Goal: Task Accomplishment & Management: Manage account settings

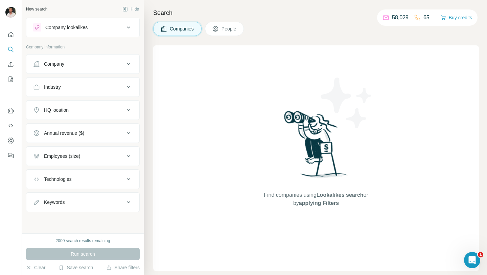
click at [215, 28] on icon at bounding box center [215, 28] width 7 height 7
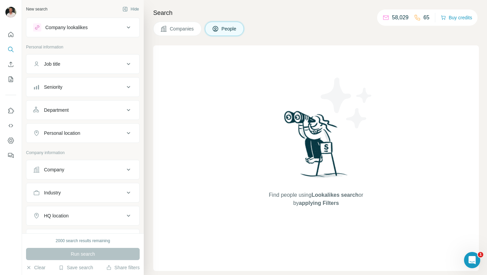
click at [226, 26] on span "People" at bounding box center [230, 28] width 16 height 7
click at [86, 168] on div "Company" at bounding box center [78, 169] width 91 height 7
click at [80, 199] on input "text" at bounding box center [83, 199] width 100 height 12
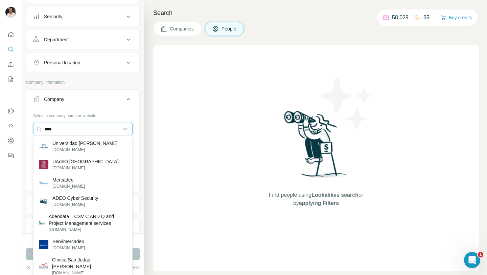
scroll to position [73, 0]
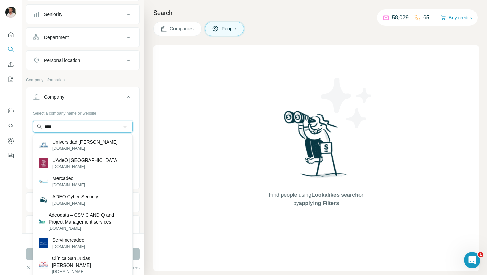
click at [62, 131] on input "****" at bounding box center [83, 126] width 100 height 12
paste input "**********"
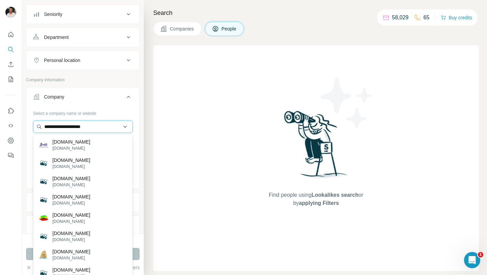
click at [60, 127] on input "**********" at bounding box center [83, 126] width 100 height 12
click at [100, 128] on input "**********" at bounding box center [83, 126] width 100 height 12
type input "**********"
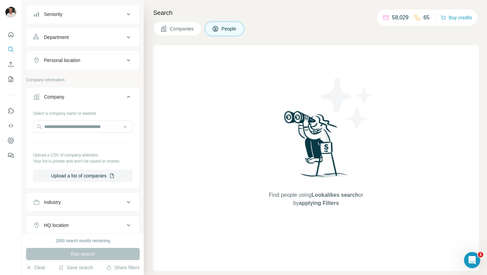
click at [176, 26] on span "Companies" at bounding box center [182, 28] width 25 height 7
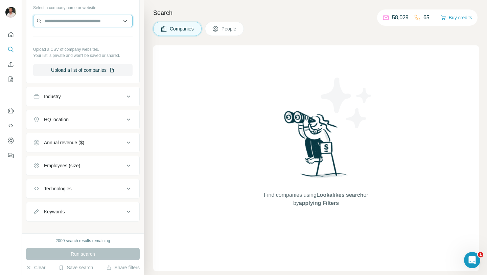
click at [81, 16] on input "text" at bounding box center [83, 21] width 100 height 12
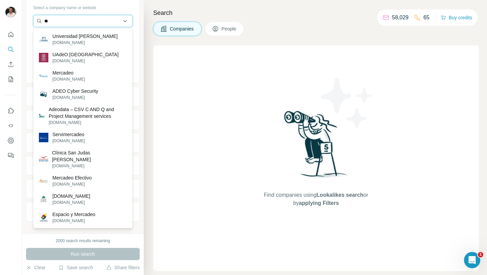
type input "*"
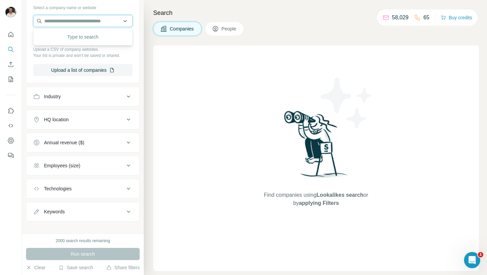
paste input "**********"
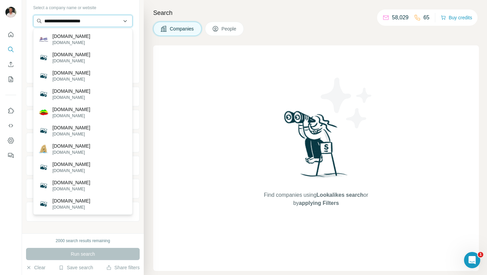
click at [61, 21] on input "**********" at bounding box center [83, 21] width 100 height 12
click at [92, 20] on input "**********" at bounding box center [83, 21] width 100 height 12
click at [113, 24] on input "**********" at bounding box center [83, 21] width 100 height 12
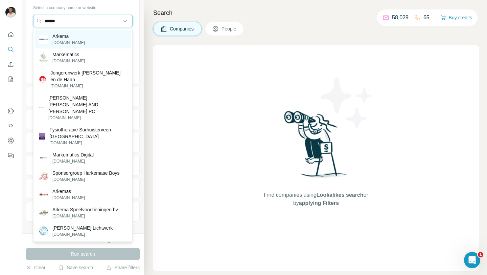
type input "******"
click at [105, 39] on div "Arkema [DOMAIN_NAME]" at bounding box center [83, 39] width 96 height 18
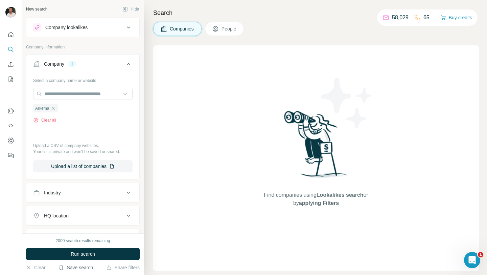
click at [84, 268] on button "Save search" at bounding box center [76, 267] width 35 height 7
click at [91, 252] on div "View my saved searches" at bounding box center [94, 256] width 71 height 14
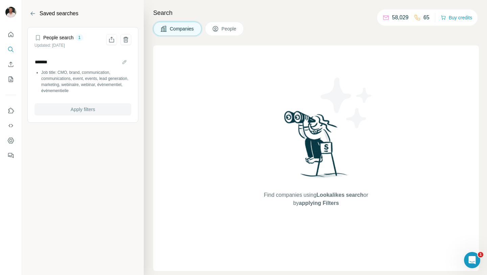
click at [84, 111] on span "Apply filters" at bounding box center [83, 109] width 24 height 7
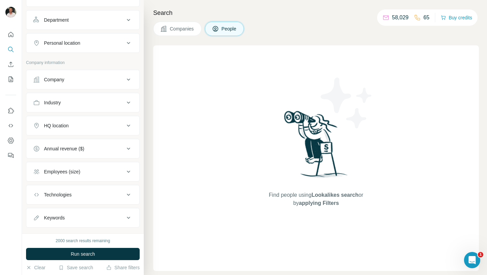
scroll to position [92, 0]
click at [82, 78] on div "Company" at bounding box center [78, 77] width 91 height 7
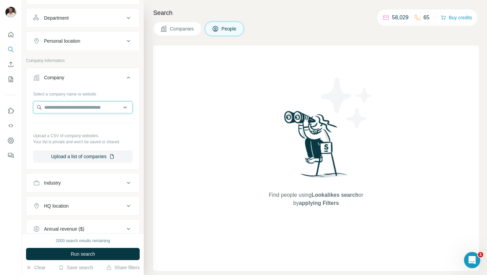
click at [83, 112] on input "text" at bounding box center [83, 107] width 100 height 12
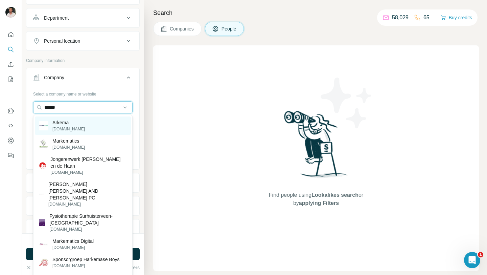
type input "******"
click at [79, 124] on div "Arkema [DOMAIN_NAME]" at bounding box center [83, 125] width 96 height 18
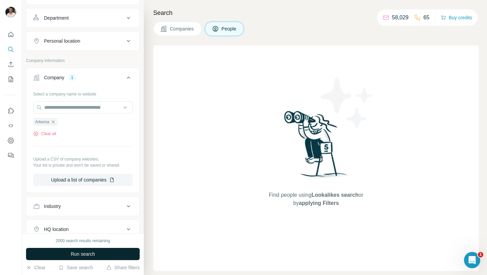
click at [76, 250] on span "Run search" at bounding box center [83, 253] width 24 height 7
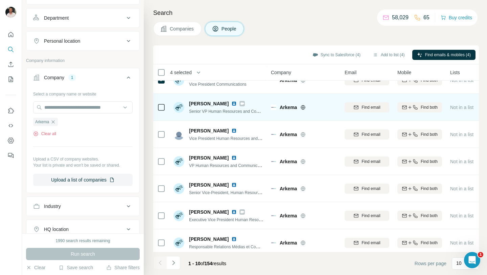
scroll to position [100, 0]
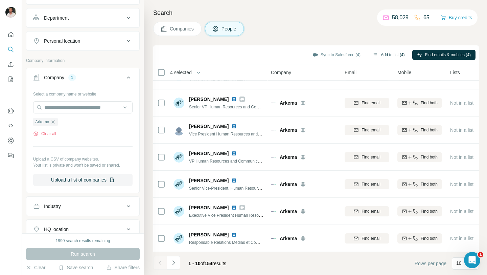
click at [385, 54] on button "Add to list (4)" at bounding box center [389, 55] width 42 height 10
click at [381, 52] on button "Add to list (4)" at bounding box center [389, 55] width 42 height 10
click at [379, 57] on button "Add to list (4)" at bounding box center [389, 55] width 42 height 10
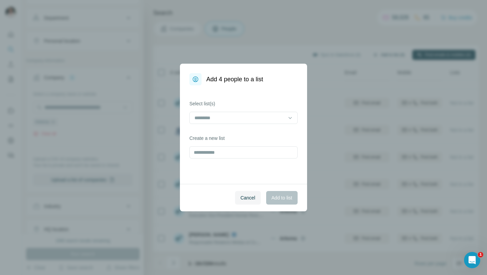
click at [382, 53] on div "Add 4 people to a list Select list(s) Create a new list Cancel Add to list" at bounding box center [243, 137] width 487 height 275
click at [248, 154] on input "text" at bounding box center [244, 152] width 108 height 12
type input "******"
click at [272, 195] on span "Add to list" at bounding box center [282, 197] width 21 height 7
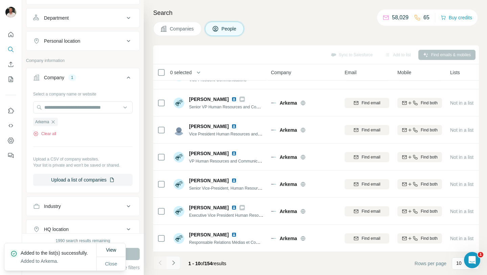
click at [173, 263] on icon "Navigate to next page" at bounding box center [173, 262] width 7 height 7
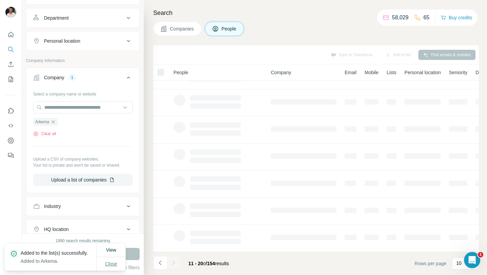
click at [112, 263] on span "Close" at bounding box center [111, 263] width 12 height 7
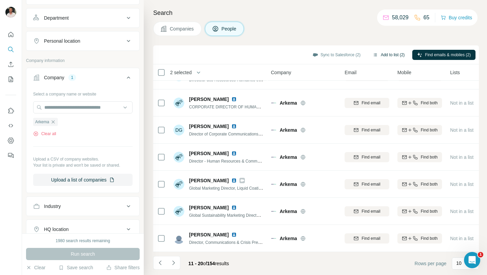
click at [377, 52] on button "Add to list (2)" at bounding box center [389, 55] width 42 height 10
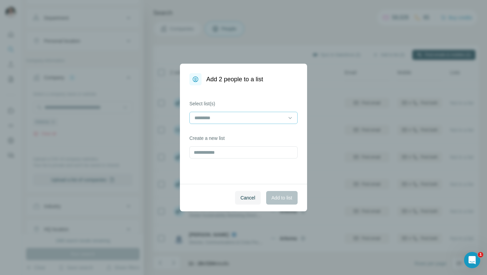
click at [230, 118] on input at bounding box center [239, 117] width 91 height 7
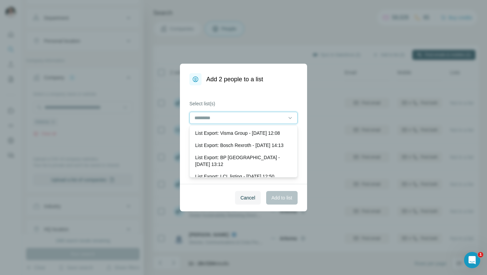
scroll to position [0, 0]
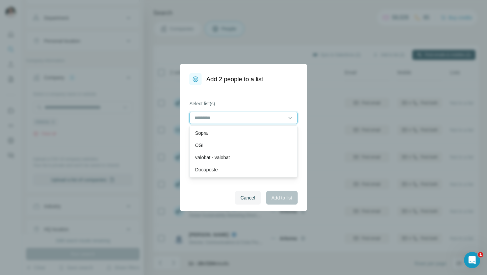
click at [236, 115] on input at bounding box center [239, 117] width 91 height 7
click at [239, 117] on input at bounding box center [239, 117] width 91 height 7
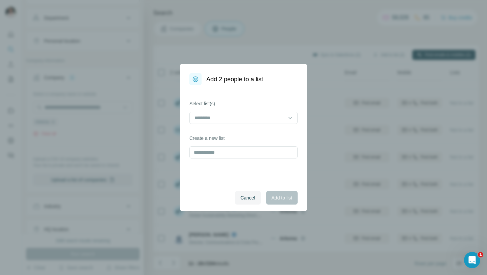
click at [244, 101] on label "Select list(s)" at bounding box center [244, 103] width 108 height 7
click at [243, 117] on input at bounding box center [239, 117] width 91 height 7
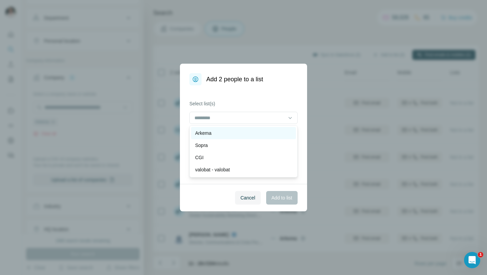
click at [239, 134] on div "Arkema" at bounding box center [243, 133] width 97 height 7
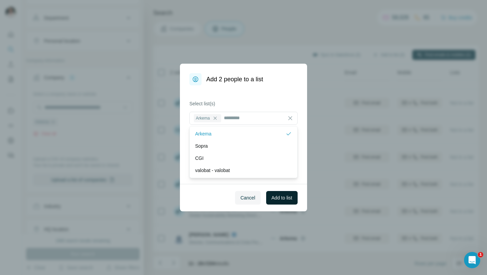
click at [273, 202] on button "Add to list" at bounding box center [281, 198] width 31 height 14
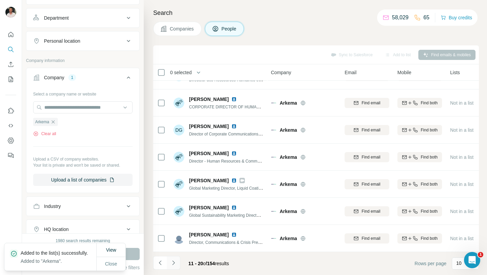
click at [173, 263] on icon "Navigate to next page" at bounding box center [173, 262] width 7 height 7
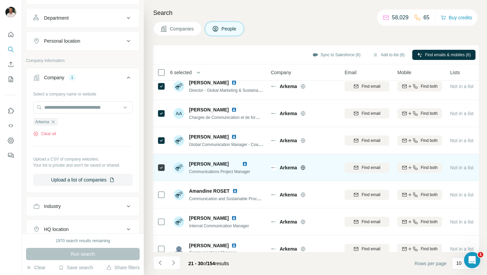
scroll to position [100, 0]
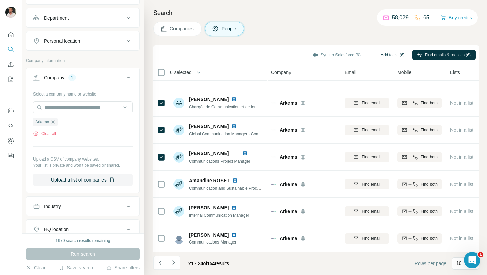
click at [380, 53] on button "Add to list (6)" at bounding box center [389, 55] width 42 height 10
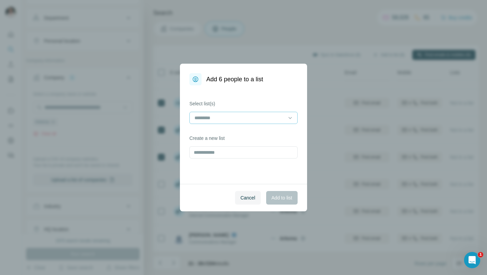
click at [263, 114] on input at bounding box center [239, 117] width 91 height 7
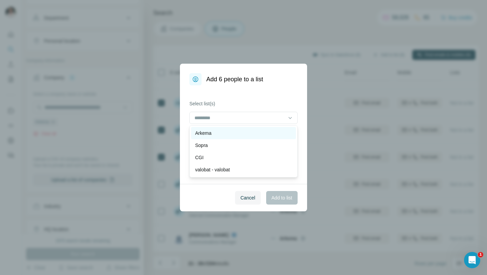
click at [253, 130] on div "Arkema" at bounding box center [243, 133] width 97 height 7
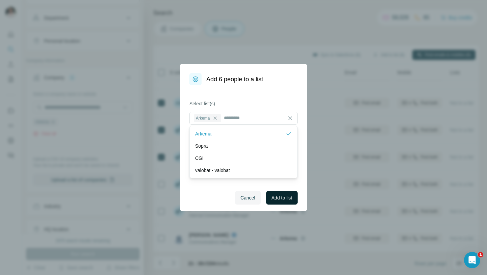
click at [272, 199] on span "Add to list" at bounding box center [282, 197] width 21 height 7
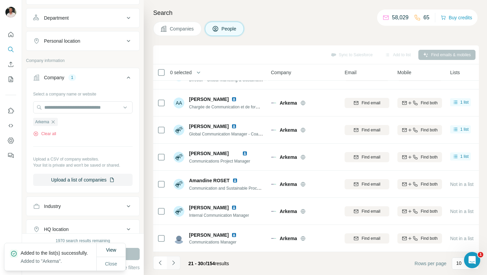
click at [177, 265] on icon "Navigate to next page" at bounding box center [173, 262] width 7 height 7
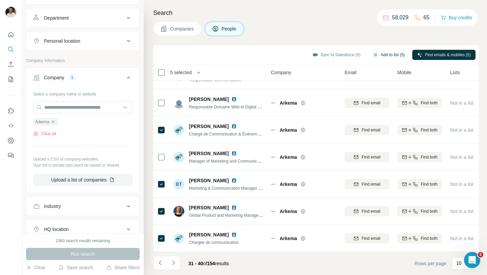
click at [378, 54] on button "Add to list (5)" at bounding box center [389, 55] width 42 height 10
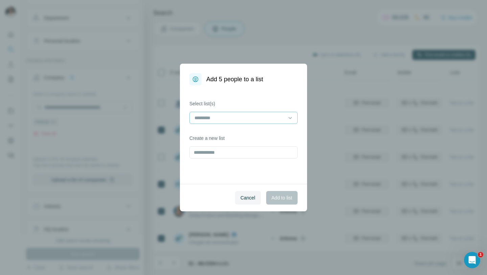
click at [257, 118] on input at bounding box center [239, 117] width 91 height 7
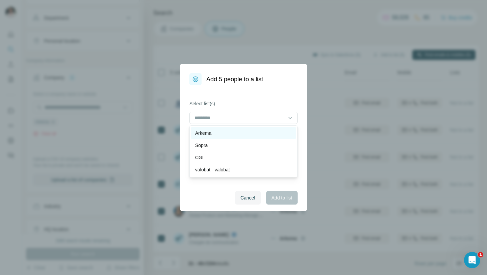
click at [252, 130] on div "Arkema" at bounding box center [243, 133] width 97 height 7
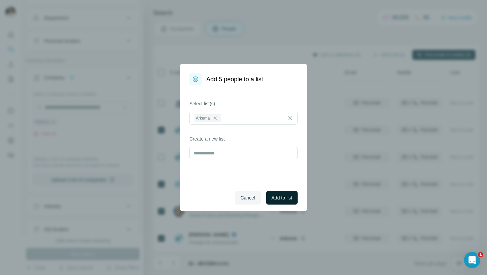
click at [278, 194] on span "Add to list" at bounding box center [282, 197] width 21 height 7
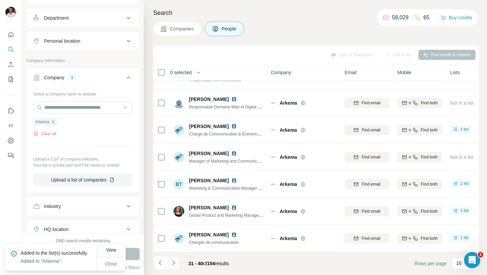
click at [173, 262] on icon "Navigate to next page" at bounding box center [173, 262] width 7 height 7
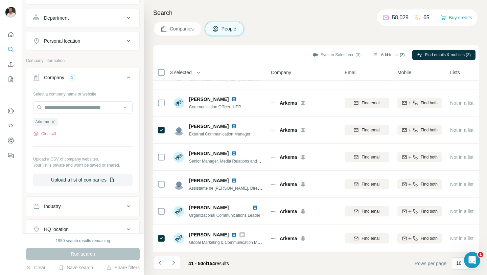
click at [386, 56] on button "Add to list (3)" at bounding box center [389, 55] width 42 height 10
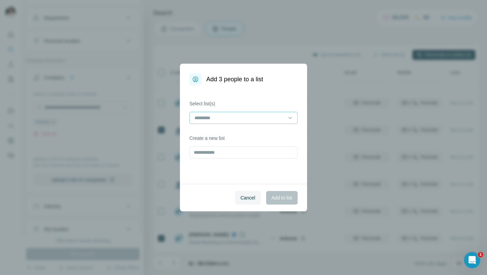
click at [269, 117] on input at bounding box center [239, 117] width 91 height 7
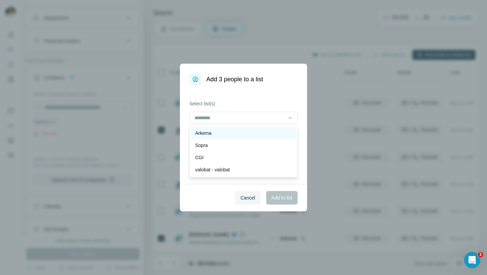
click at [261, 129] on div "Arkema" at bounding box center [243, 133] width 105 height 12
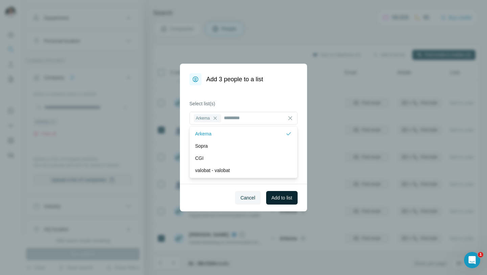
click at [278, 198] on span "Add to list" at bounding box center [282, 197] width 21 height 7
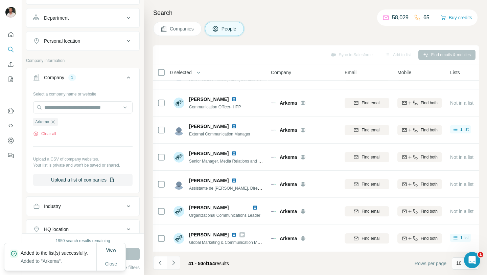
click at [177, 260] on button "Navigate to next page" at bounding box center [174, 263] width 14 height 14
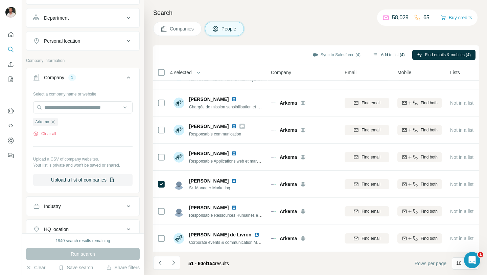
click at [373, 56] on icon "button" at bounding box center [375, 54] width 5 height 5
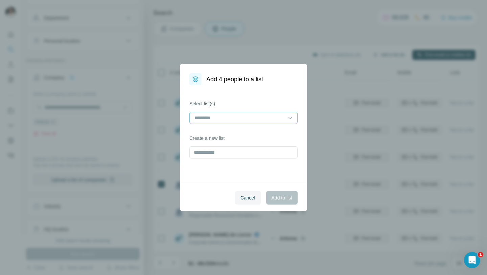
click at [248, 119] on input at bounding box center [239, 117] width 91 height 7
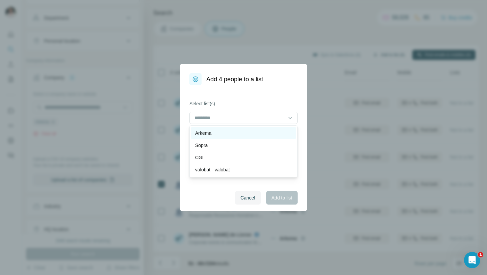
click at [244, 132] on div "Arkema" at bounding box center [243, 133] width 97 height 7
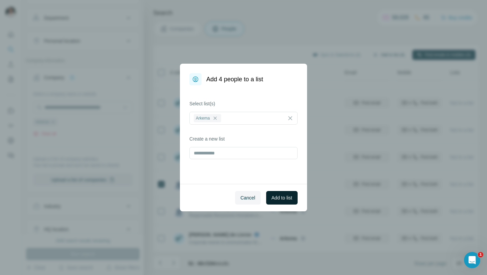
click at [276, 197] on span "Add to list" at bounding box center [282, 197] width 21 height 7
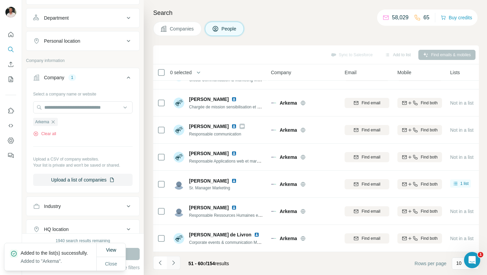
click at [174, 263] on icon "Navigate to next page" at bounding box center [173, 262] width 7 height 7
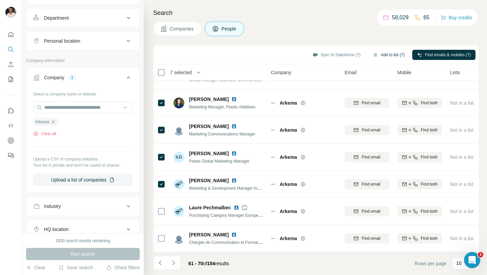
click at [387, 56] on button "Add to list (7)" at bounding box center [389, 55] width 42 height 10
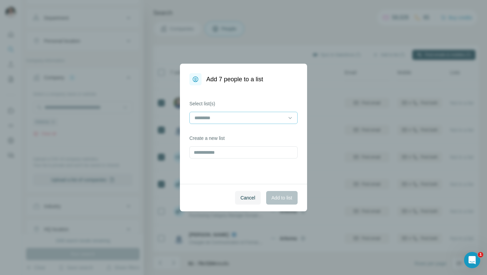
click at [260, 120] on input at bounding box center [239, 117] width 91 height 7
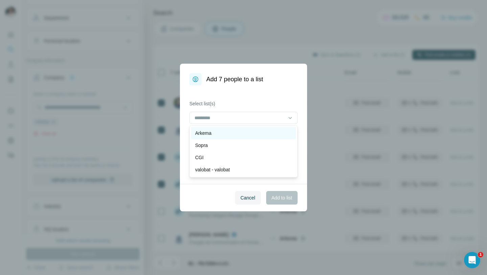
click at [245, 135] on div "Arkema" at bounding box center [243, 133] width 97 height 7
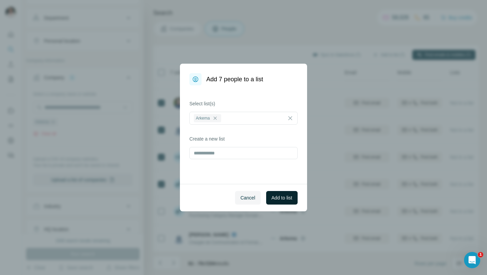
click at [277, 196] on span "Add to list" at bounding box center [282, 197] width 21 height 7
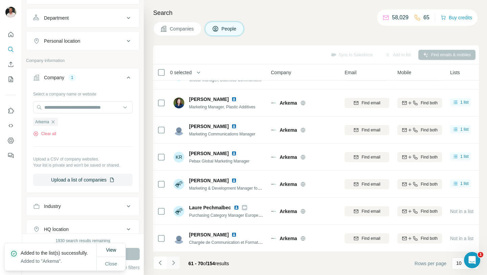
click at [173, 262] on icon "Navigate to next page" at bounding box center [173, 262] width 7 height 7
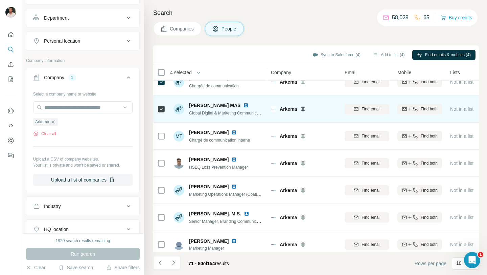
scroll to position [95, 0]
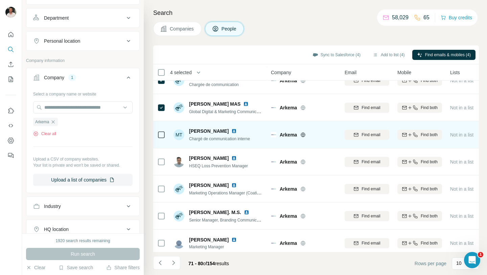
click at [232, 132] on img at bounding box center [234, 130] width 5 height 5
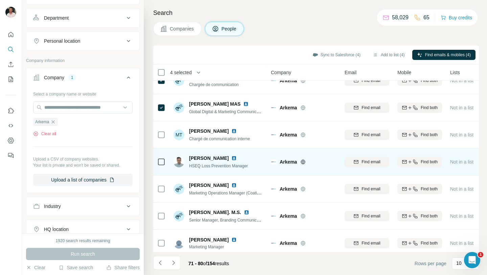
scroll to position [100, 0]
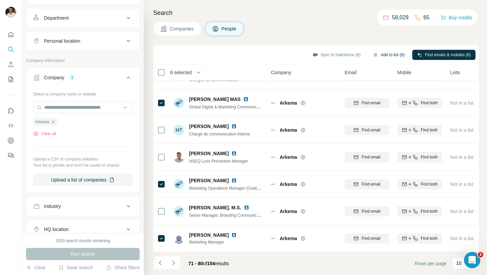
click at [373, 55] on icon "button" at bounding box center [375, 54] width 5 height 5
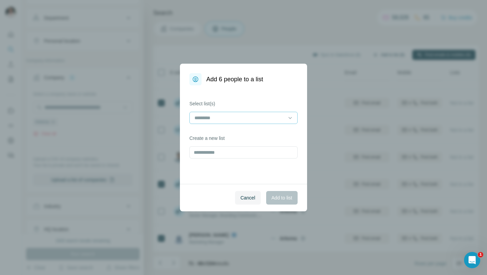
click at [248, 117] on input at bounding box center [239, 117] width 91 height 7
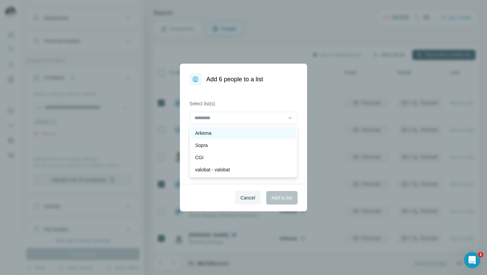
click at [247, 130] on div "Arkema" at bounding box center [243, 133] width 97 height 7
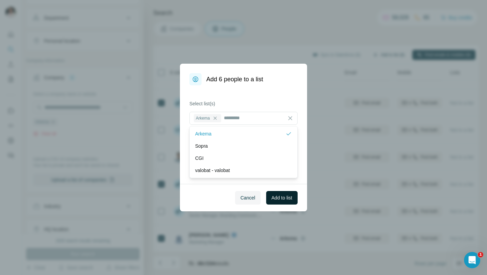
click at [272, 196] on span "Add to list" at bounding box center [282, 197] width 21 height 7
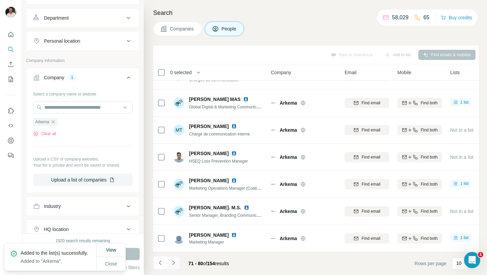
click at [174, 265] on icon "Navigate to next page" at bounding box center [173, 262] width 7 height 7
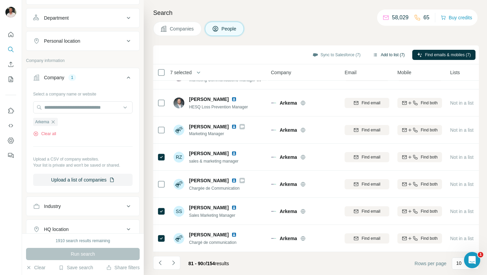
click at [376, 56] on button "Add to list (7)" at bounding box center [389, 55] width 42 height 10
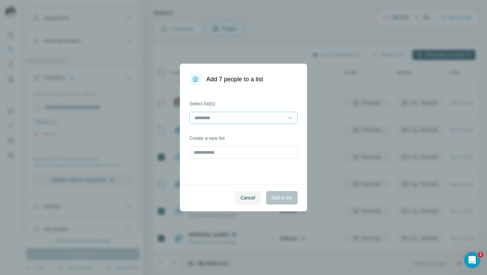
click at [245, 120] on input at bounding box center [239, 117] width 91 height 7
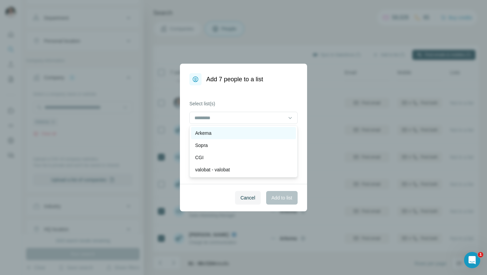
click at [241, 135] on div "Arkema" at bounding box center [243, 133] width 97 height 7
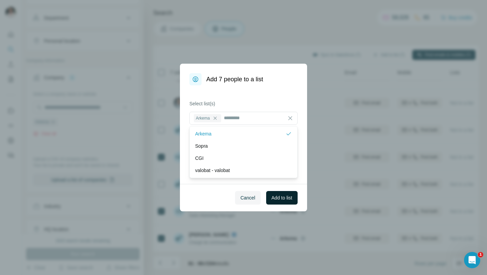
click at [276, 194] on button "Add to list" at bounding box center [281, 198] width 31 height 14
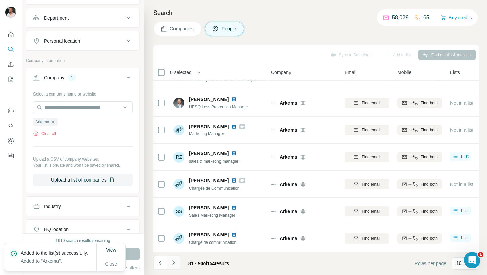
click at [178, 261] on button "Navigate to next page" at bounding box center [174, 263] width 14 height 14
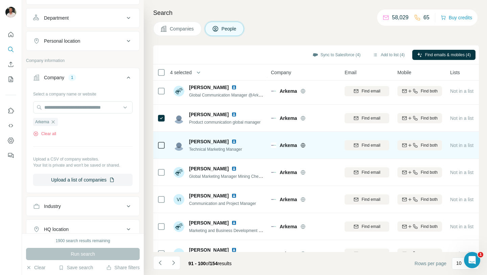
scroll to position [85, 0]
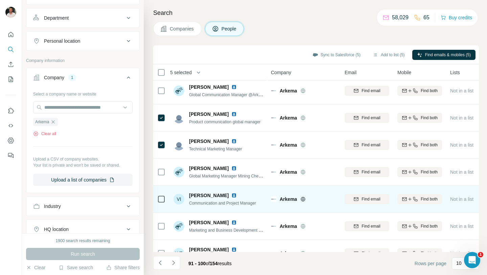
click at [187, 193] on div "VI [PERSON_NAME] Communication and Project Manager" at bounding box center [215, 199] width 83 height 14
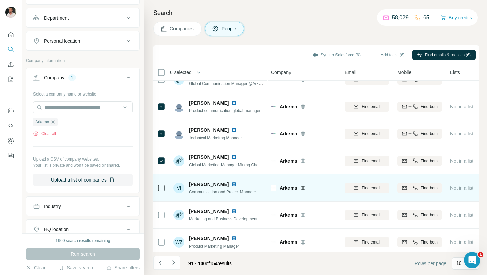
scroll to position [100, 0]
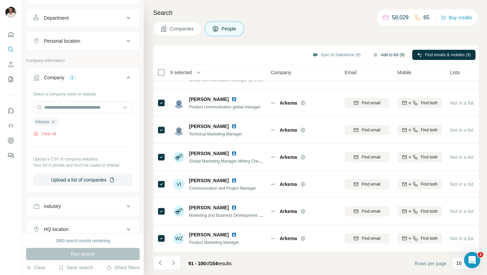
click at [396, 58] on button "Add to list (9)" at bounding box center [389, 55] width 42 height 10
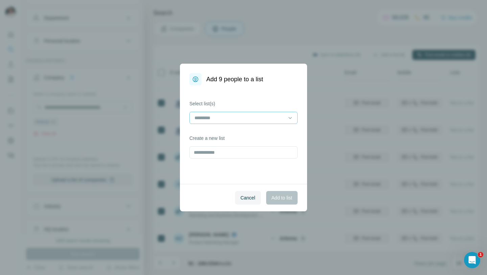
click at [256, 115] on input at bounding box center [239, 117] width 91 height 7
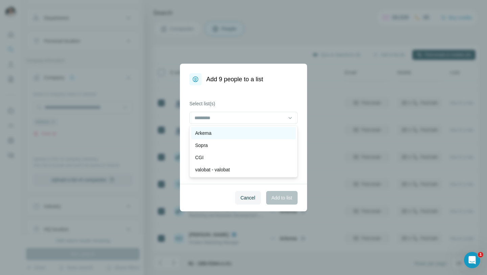
click at [242, 134] on div "Arkema" at bounding box center [243, 133] width 97 height 7
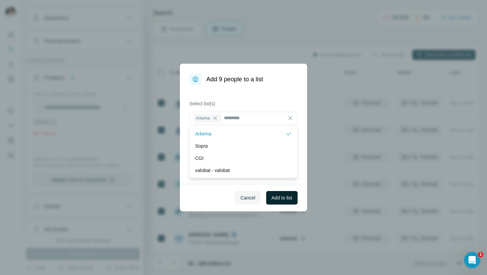
click at [285, 199] on span "Add to list" at bounding box center [282, 197] width 21 height 7
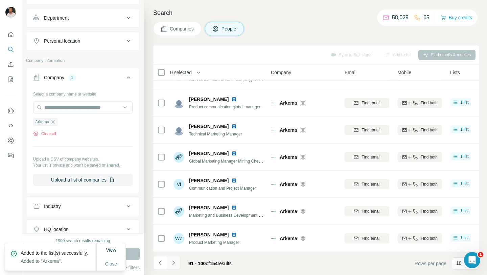
click at [175, 260] on icon "Navigate to next page" at bounding box center [173, 262] width 7 height 7
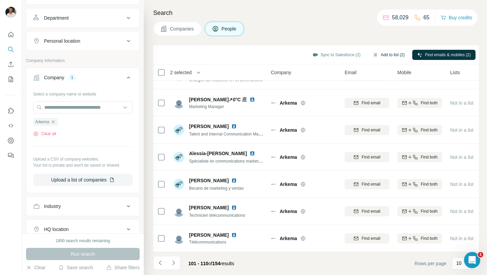
click at [373, 55] on button "Add to list (2)" at bounding box center [389, 55] width 42 height 10
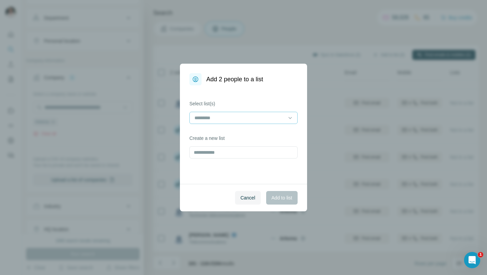
click at [269, 114] on input at bounding box center [239, 117] width 91 height 7
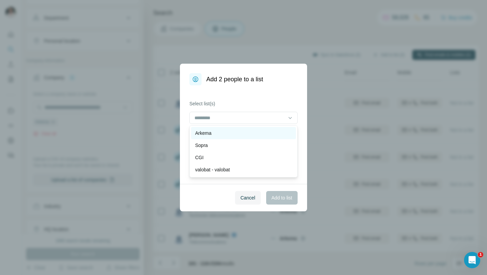
click at [263, 130] on div "Arkema" at bounding box center [243, 133] width 97 height 7
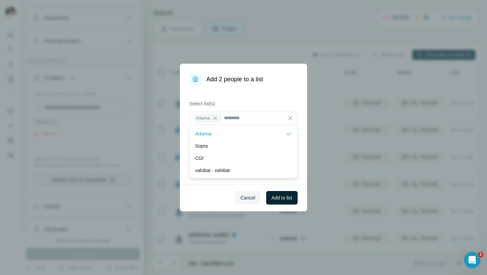
click at [281, 201] on button "Add to list" at bounding box center [281, 198] width 31 height 14
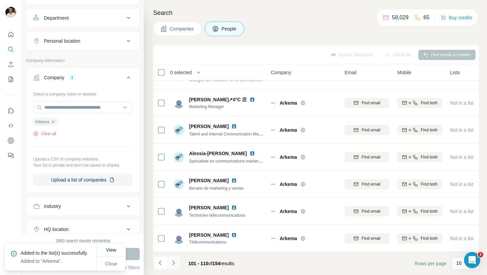
click at [178, 264] on button "Navigate to next page" at bounding box center [174, 263] width 14 height 14
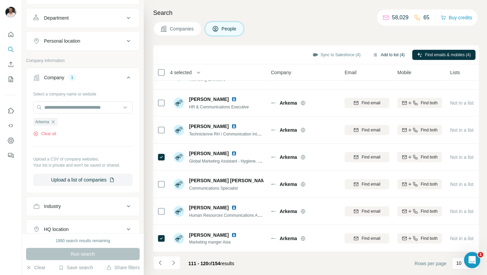
click at [384, 55] on button "Add to list (4)" at bounding box center [389, 55] width 42 height 10
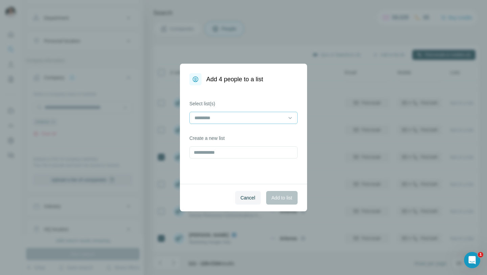
click at [246, 121] on input at bounding box center [239, 117] width 91 height 7
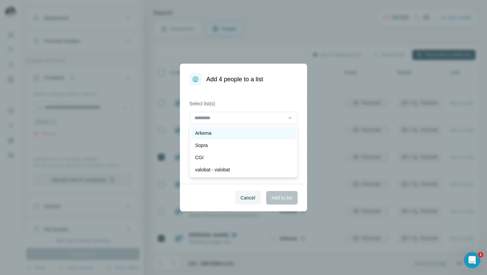
click at [239, 138] on div "Arkema" at bounding box center [243, 133] width 105 height 12
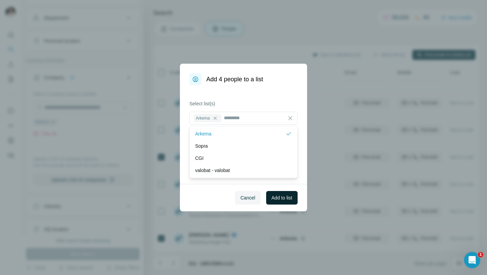
click at [274, 198] on span "Add to list" at bounding box center [282, 197] width 21 height 7
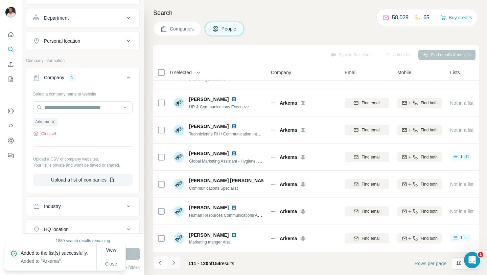
click at [175, 261] on icon "Navigate to next page" at bounding box center [173, 262] width 7 height 7
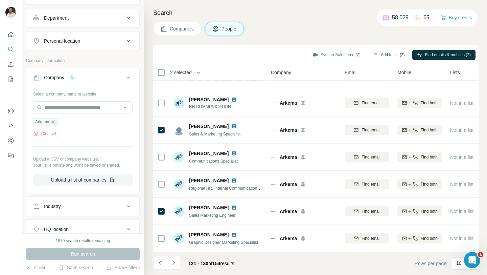
click at [386, 55] on button "Add to list (2)" at bounding box center [389, 55] width 42 height 10
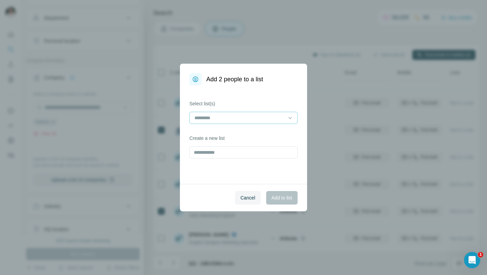
click at [266, 113] on div at bounding box center [239, 118] width 91 height 12
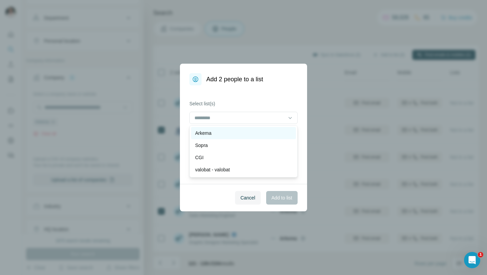
click at [250, 129] on div "Arkema" at bounding box center [243, 133] width 105 height 12
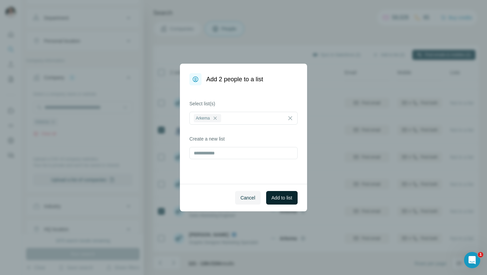
click at [274, 199] on span "Add to list" at bounding box center [282, 197] width 21 height 7
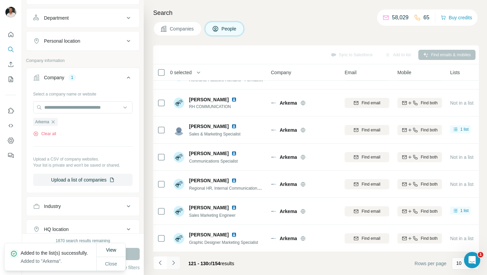
click at [176, 261] on icon "Navigate to next page" at bounding box center [173, 262] width 7 height 7
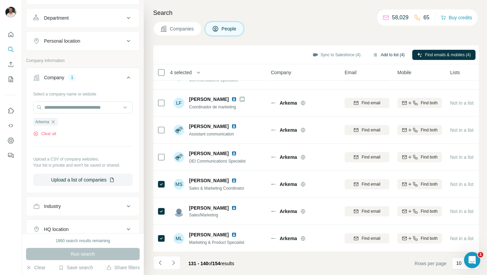
click at [383, 56] on button "Add to list (4)" at bounding box center [389, 55] width 42 height 10
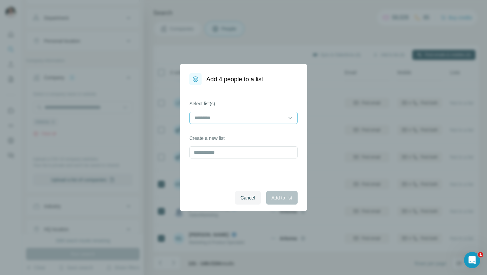
click at [254, 119] on input at bounding box center [239, 117] width 91 height 7
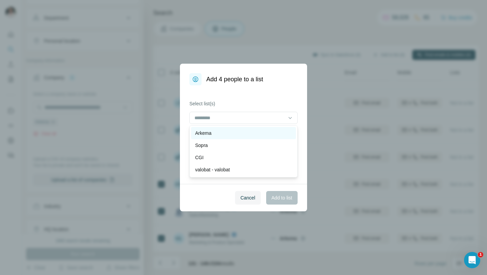
click at [247, 133] on div "Arkema" at bounding box center [243, 133] width 97 height 7
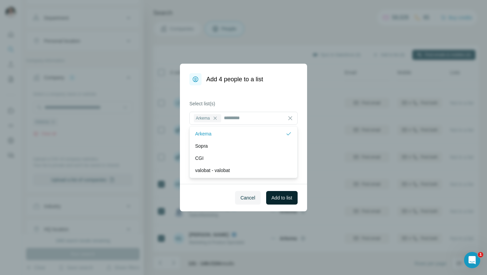
click at [274, 196] on span "Add to list" at bounding box center [282, 197] width 21 height 7
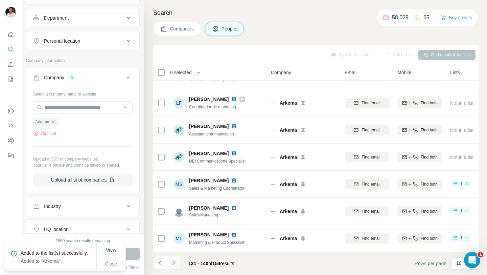
click at [175, 261] on icon "Navigate to next page" at bounding box center [173, 262] width 7 height 7
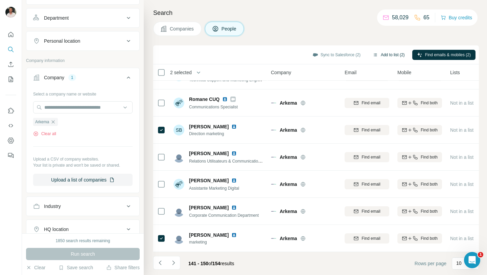
click at [386, 54] on button "Add to list (2)" at bounding box center [389, 55] width 42 height 10
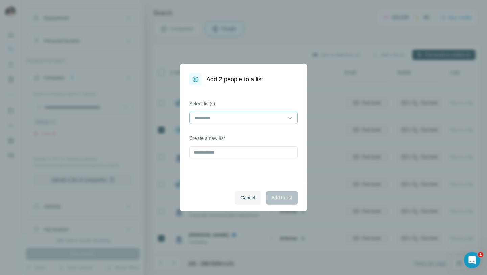
click at [237, 117] on input at bounding box center [239, 117] width 91 height 7
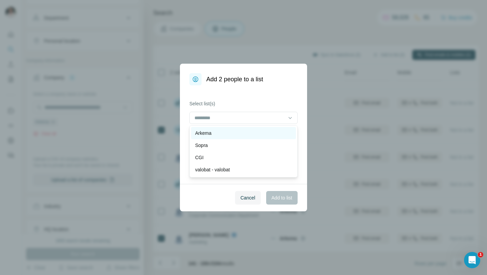
click at [236, 134] on div "Arkema" at bounding box center [243, 133] width 97 height 7
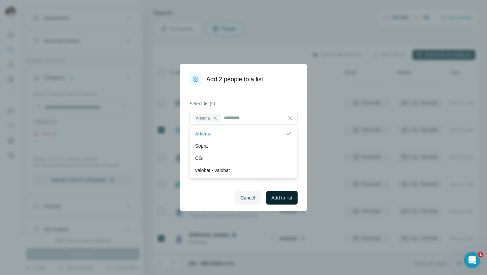
click at [273, 192] on button "Add to list" at bounding box center [281, 198] width 31 height 14
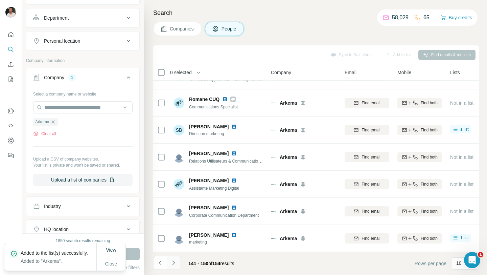
click at [179, 262] on button "Navigate to next page" at bounding box center [174, 263] width 14 height 14
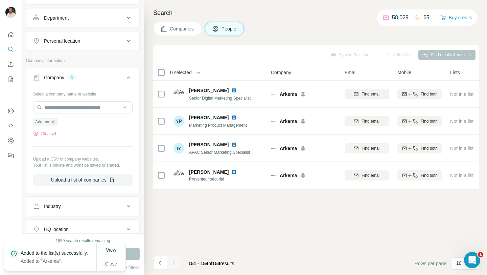
scroll to position [0, 0]
click at [382, 53] on button "Add to list (1)" at bounding box center [389, 55] width 42 height 10
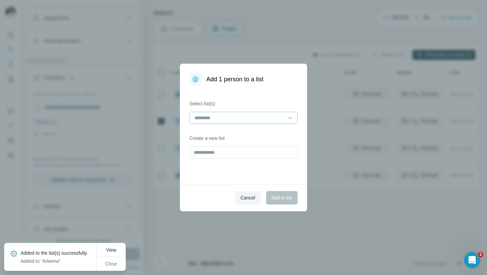
click at [251, 117] on input at bounding box center [239, 117] width 91 height 7
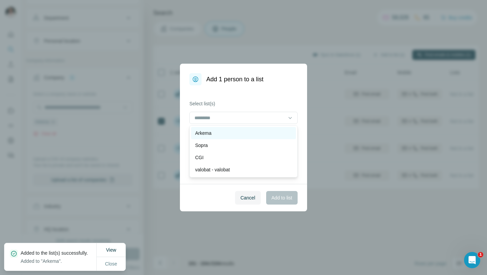
click at [245, 133] on div "Arkema" at bounding box center [243, 133] width 97 height 7
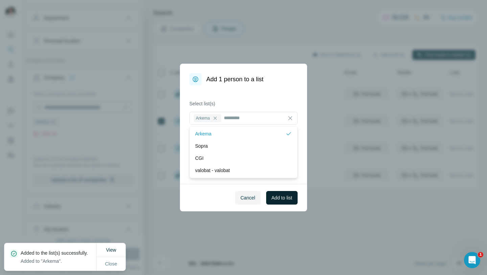
click at [273, 197] on span "Add to list" at bounding box center [282, 197] width 21 height 7
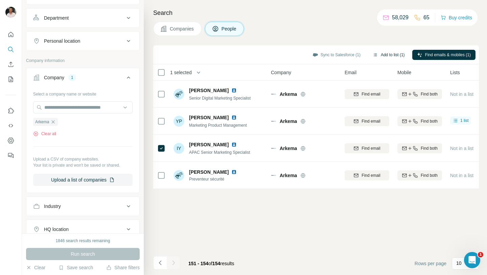
click at [385, 58] on button "Add to list (1)" at bounding box center [389, 55] width 42 height 10
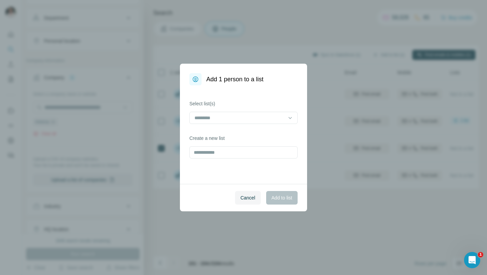
click at [242, 126] on div "Select list(s) Create a new list" at bounding box center [243, 134] width 127 height 98
click at [242, 122] on div at bounding box center [239, 118] width 91 height 12
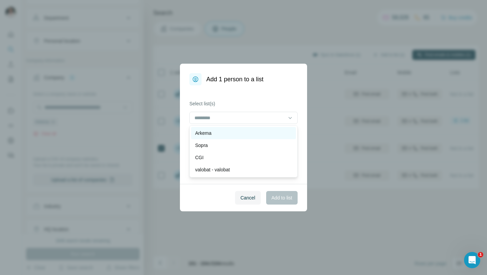
click at [241, 132] on div "Arkema" at bounding box center [243, 133] width 97 height 7
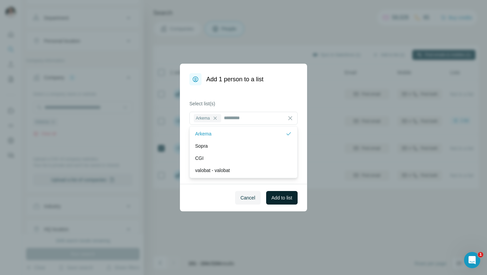
click at [274, 194] on span "Add to list" at bounding box center [282, 197] width 21 height 7
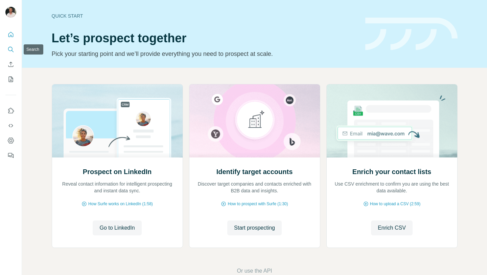
click at [10, 51] on icon "Search" at bounding box center [10, 49] width 7 height 7
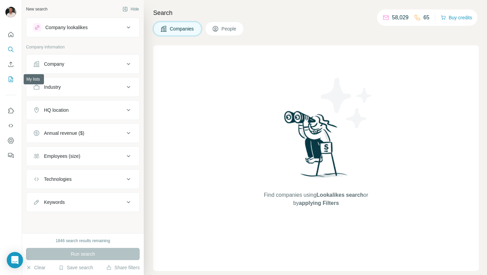
click at [12, 78] on icon "My lists" at bounding box center [10, 79] width 7 height 7
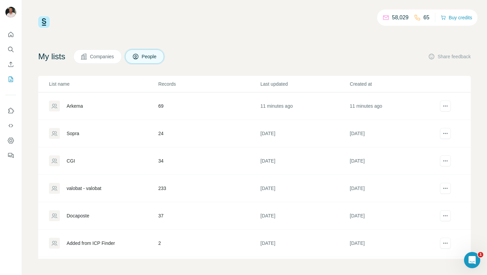
click at [79, 106] on div "Arkema" at bounding box center [75, 106] width 16 height 7
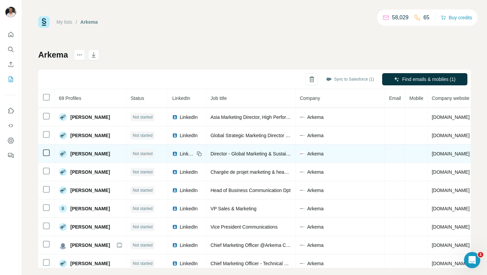
scroll to position [1101, 0]
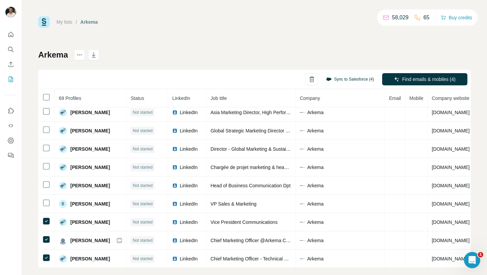
click at [339, 78] on button "Sync to Salesforce (4)" at bounding box center [351, 79] width 58 height 10
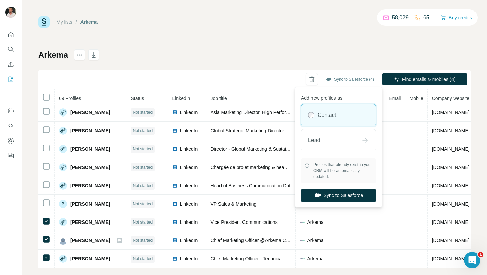
click at [299, 81] on div "Sync to Salesforce (4) Find emails & mobiles (4)" at bounding box center [254, 79] width 433 height 19
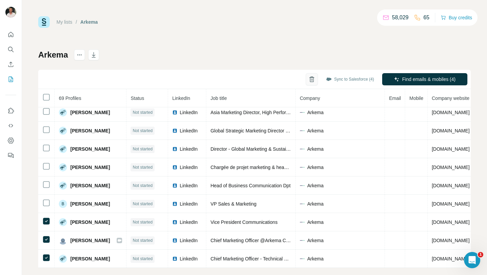
click at [312, 78] on button "button" at bounding box center [312, 79] width 12 height 12
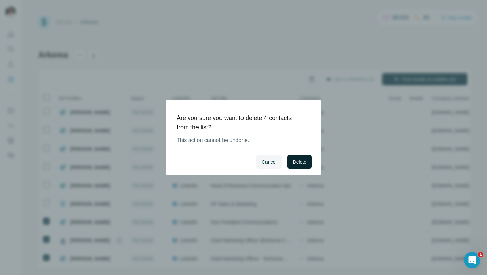
click at [300, 157] on button "Delete" at bounding box center [300, 162] width 24 height 14
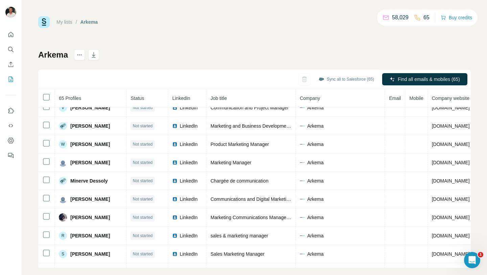
scroll to position [0, 0]
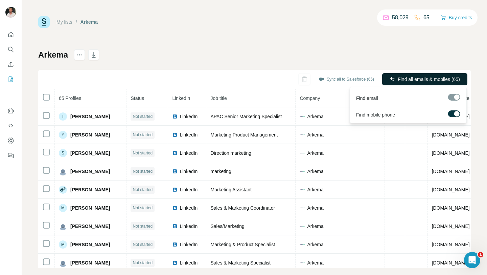
click at [401, 76] on span "Find all emails & mobiles (65)" at bounding box center [429, 79] width 62 height 7
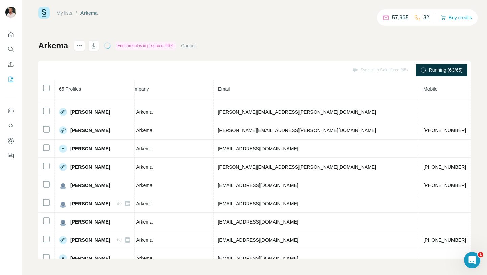
scroll to position [799, 179]
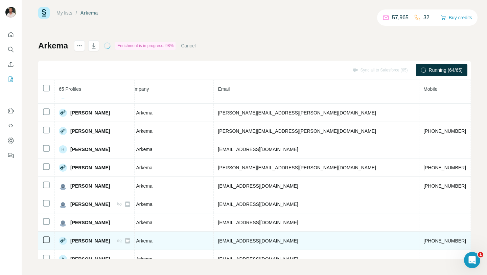
click at [129, 241] on icon at bounding box center [128, 240] width 4 height 2
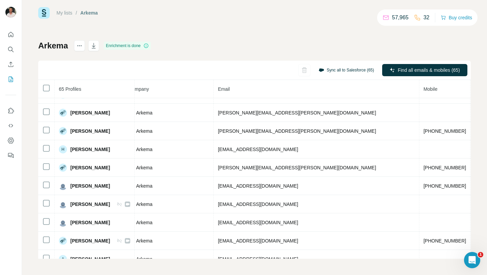
click at [323, 69] on button "Sync all to Salesforce (65)" at bounding box center [346, 70] width 65 height 10
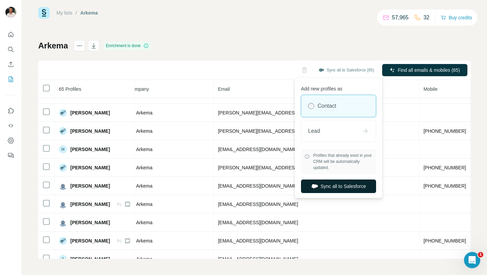
click at [324, 187] on button "Sync all to Salesforce" at bounding box center [338, 186] width 75 height 14
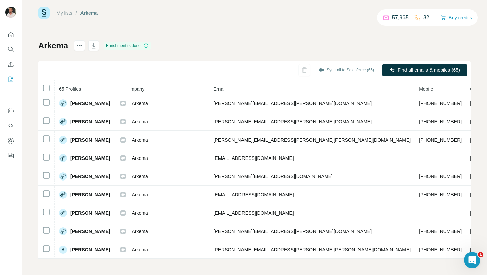
scroll to position [0, 0]
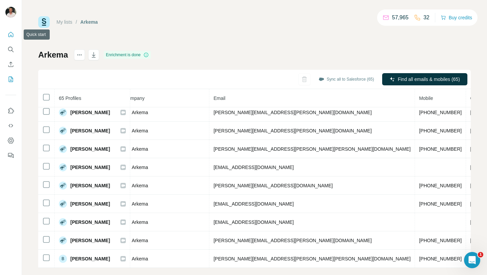
click at [7, 35] on icon "Quick start" at bounding box center [10, 34] width 7 height 7
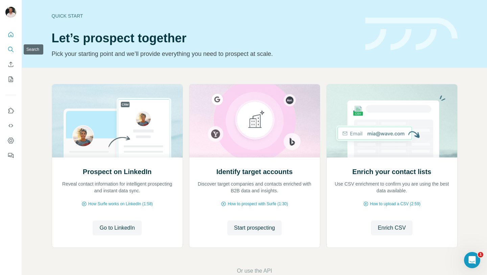
click at [13, 52] on icon "Search" at bounding box center [10, 49] width 7 height 7
